Goal: Information Seeking & Learning: Understand process/instructions

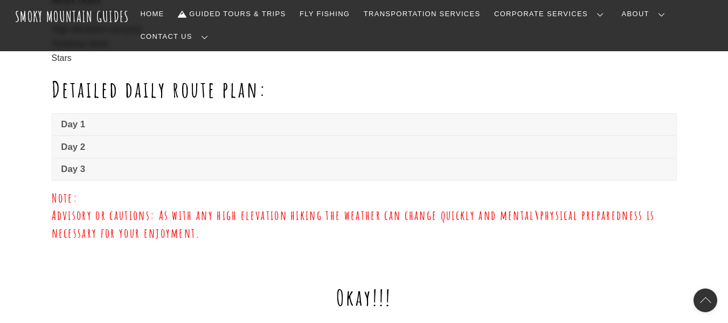
scroll to position [814, 0]
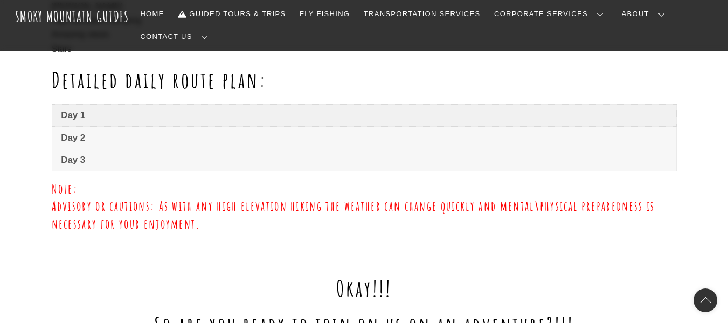
click at [119, 109] on span "Day 1" at bounding box center [364, 115] width 606 height 13
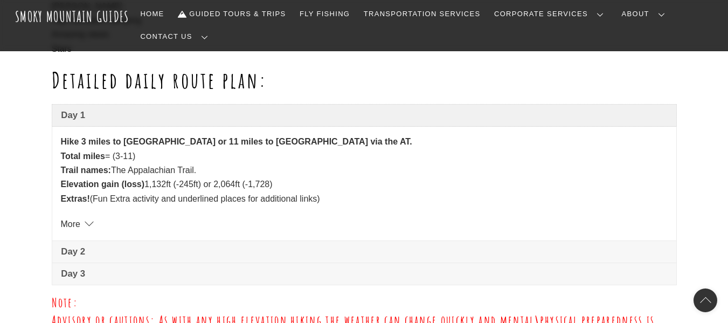
click at [69, 109] on span "Day 1" at bounding box center [364, 115] width 606 height 13
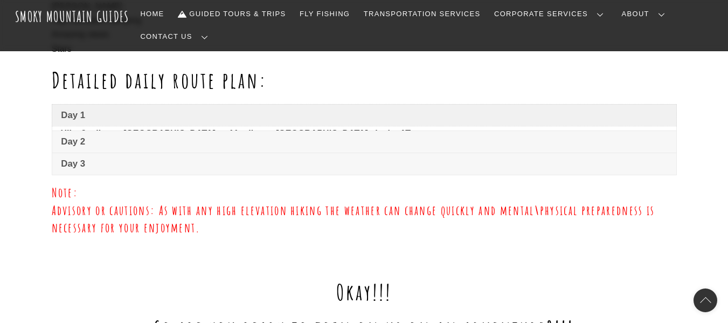
click at [70, 109] on span "Day 1" at bounding box center [364, 115] width 606 height 13
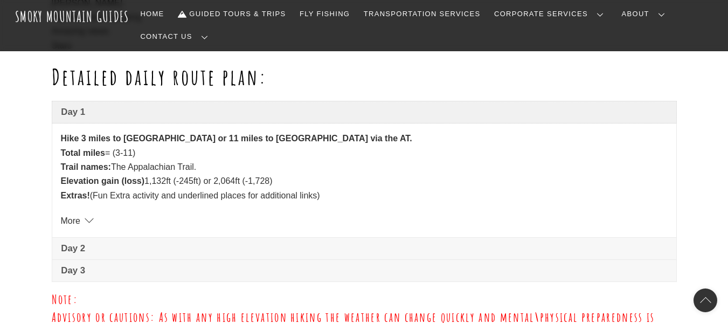
scroll to position [817, 0]
click at [83, 216] on link "More" at bounding box center [76, 220] width 30 height 9
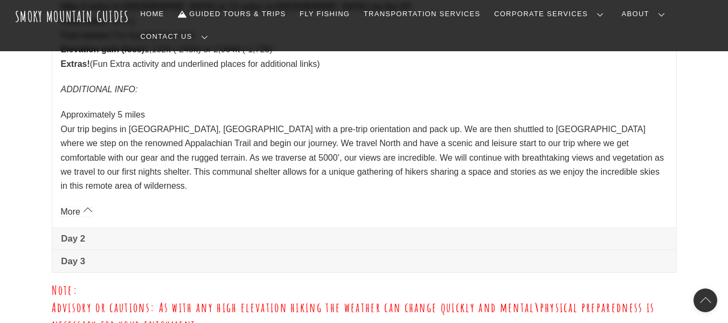
scroll to position [949, 0]
click at [80, 231] on span "Day 2" at bounding box center [364, 237] width 606 height 13
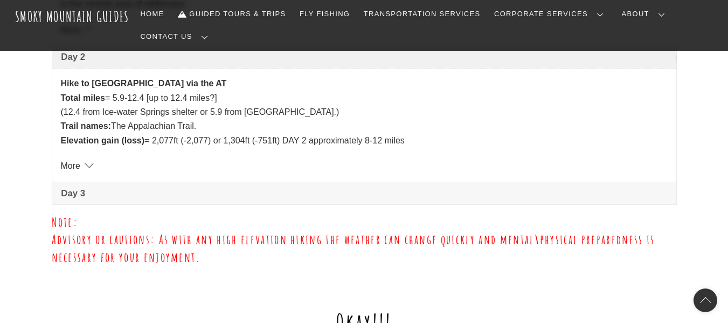
scroll to position [1128, 0]
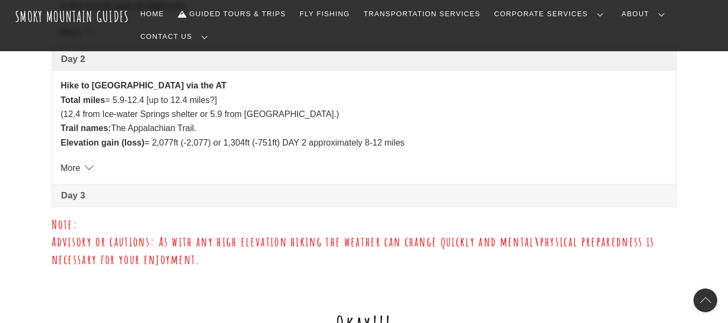
click at [80, 163] on link "More" at bounding box center [76, 167] width 30 height 9
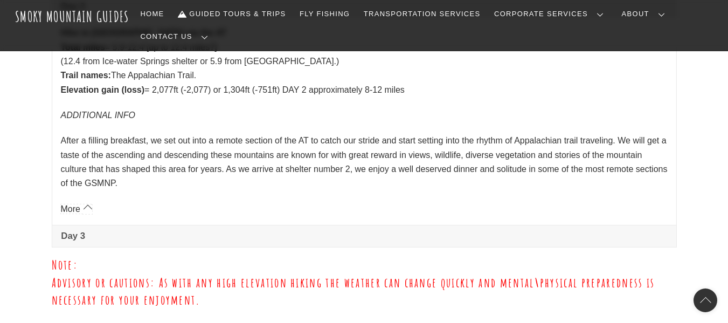
scroll to position [1183, 0]
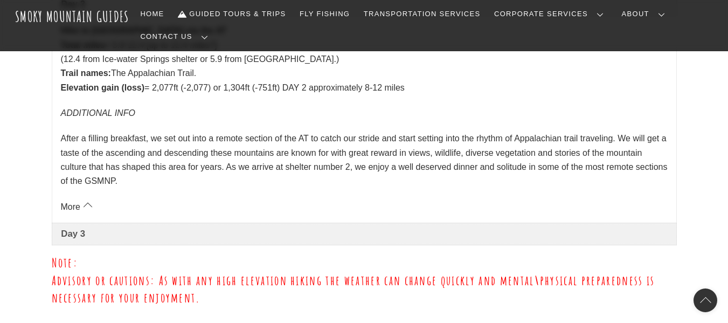
click at [84, 228] on span "Day 3" at bounding box center [364, 234] width 606 height 13
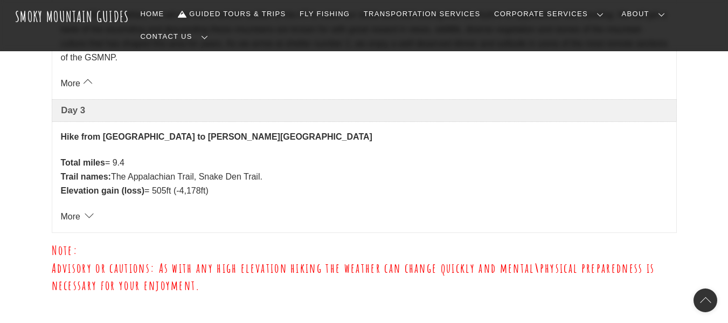
scroll to position [1307, 0]
click at [90, 211] on link "More" at bounding box center [76, 215] width 30 height 9
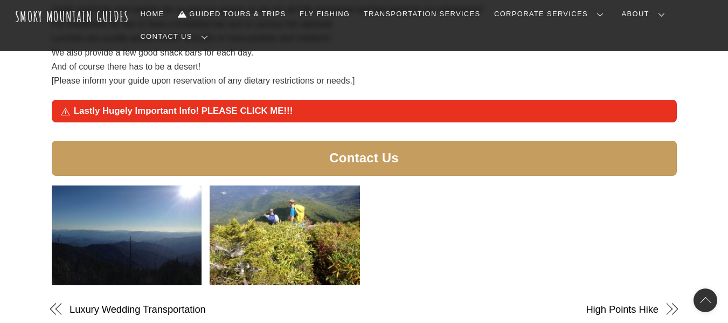
scroll to position [2181, 0]
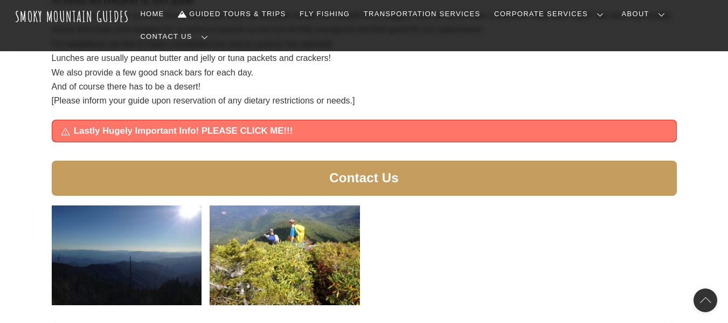
click at [352, 125] on span "Lastly Hugely Important Info! PLEASE CLICK ME!!!" at bounding box center [371, 131] width 594 height 13
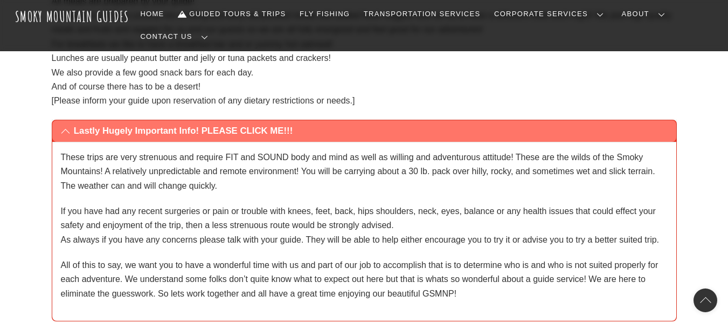
click at [397, 125] on span "Lastly Hugely Important Info! PLEASE CLICK ME!!!" at bounding box center [371, 131] width 594 height 13
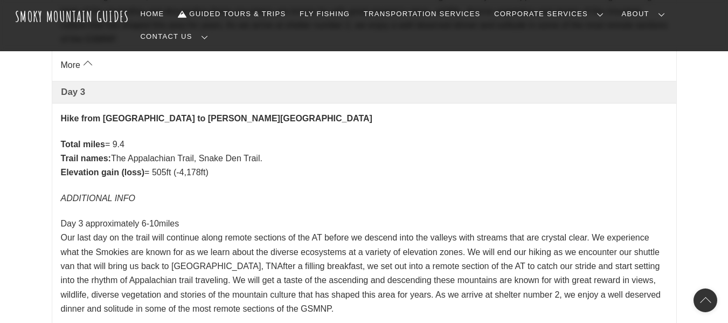
scroll to position [1321, 0]
